Goal: Task Accomplishment & Management: Manage account settings

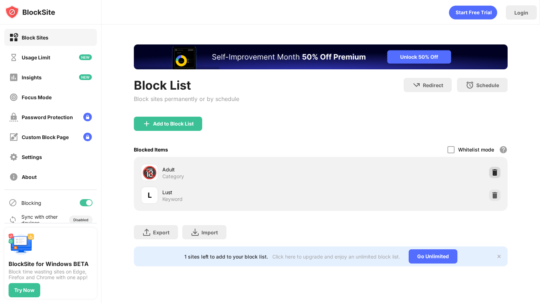
click at [494, 175] on img at bounding box center [494, 172] width 7 height 7
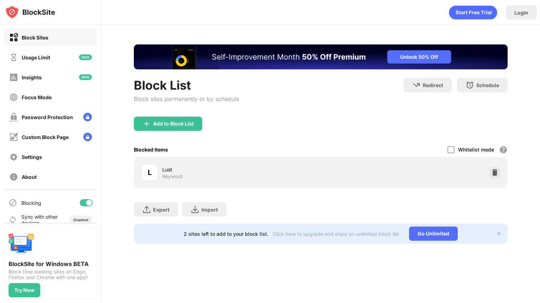
click at [494, 175] on img at bounding box center [494, 172] width 7 height 7
